Goal: Navigation & Orientation: Find specific page/section

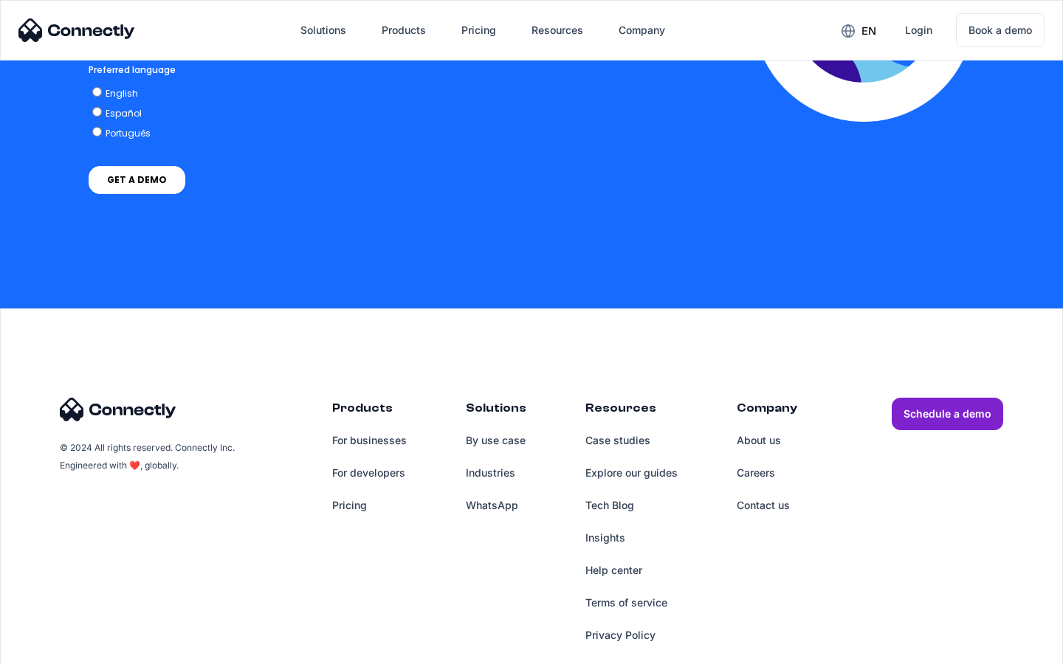
scroll to position [3257, 0]
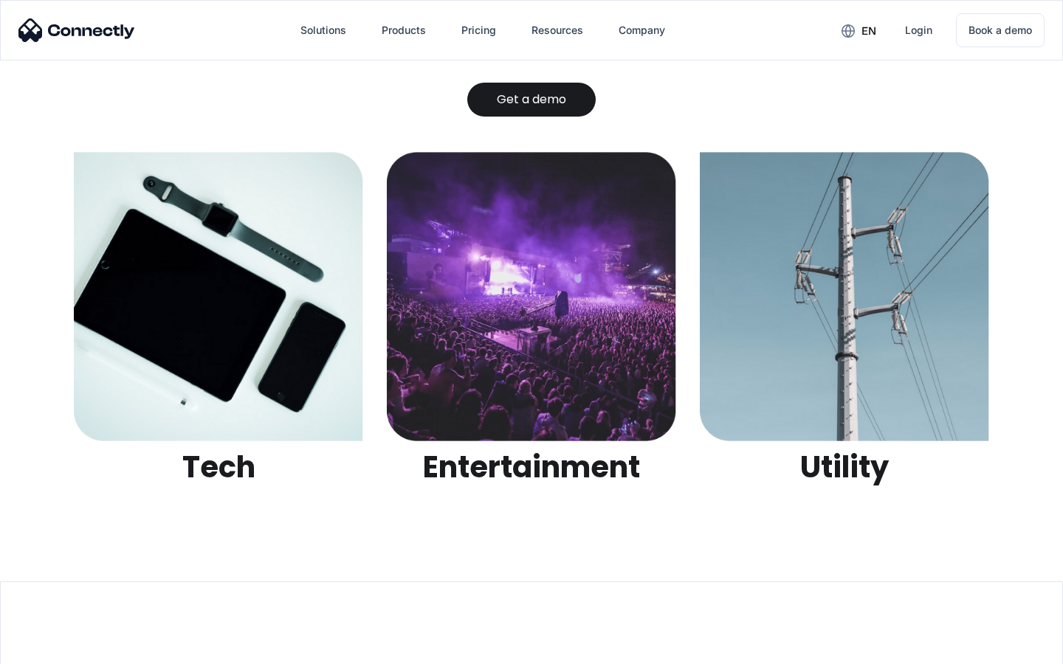
scroll to position [4657, 0]
